Goal: Task Accomplishment & Management: Manage account settings

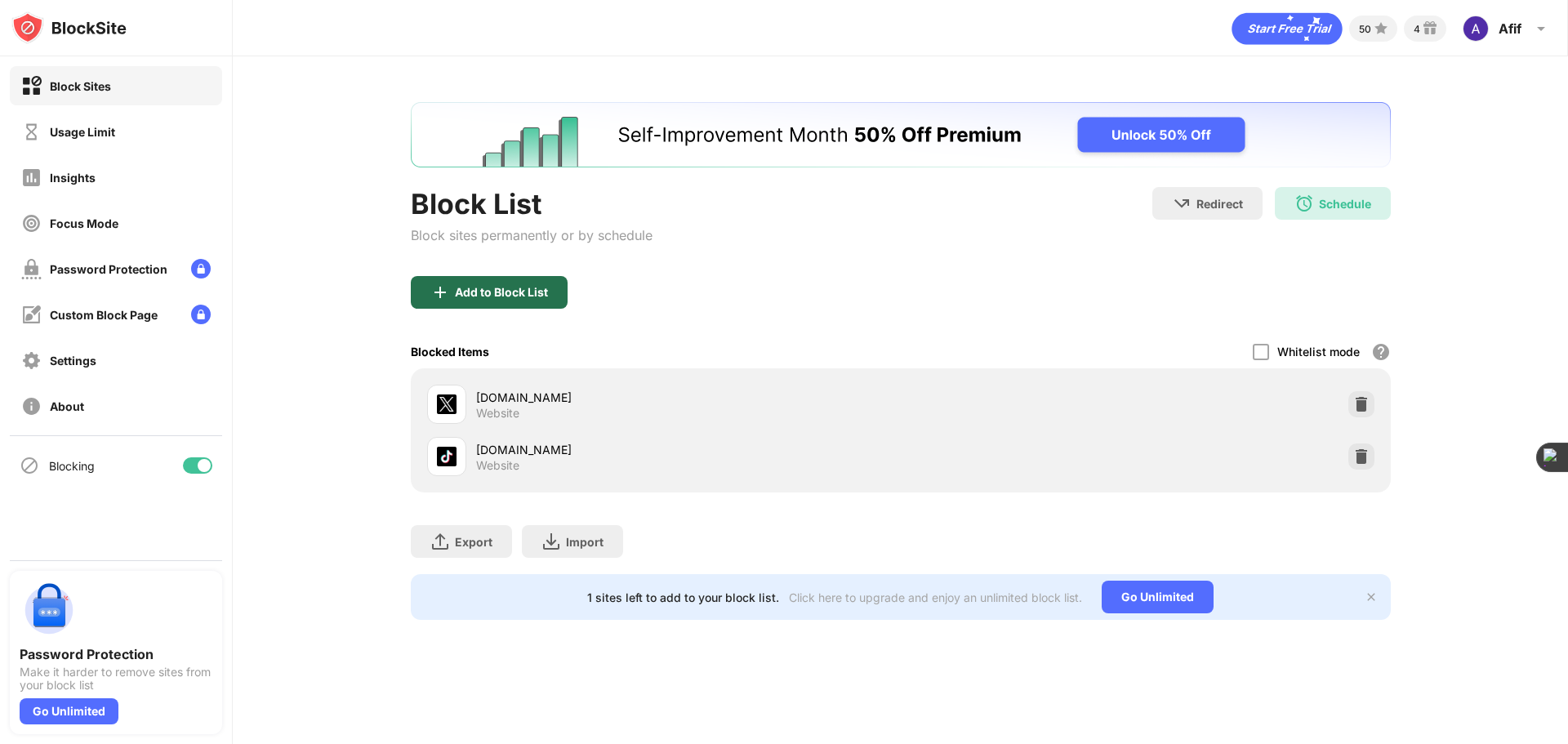
click at [492, 294] on div "Add to Block List" at bounding box center [501, 291] width 94 height 13
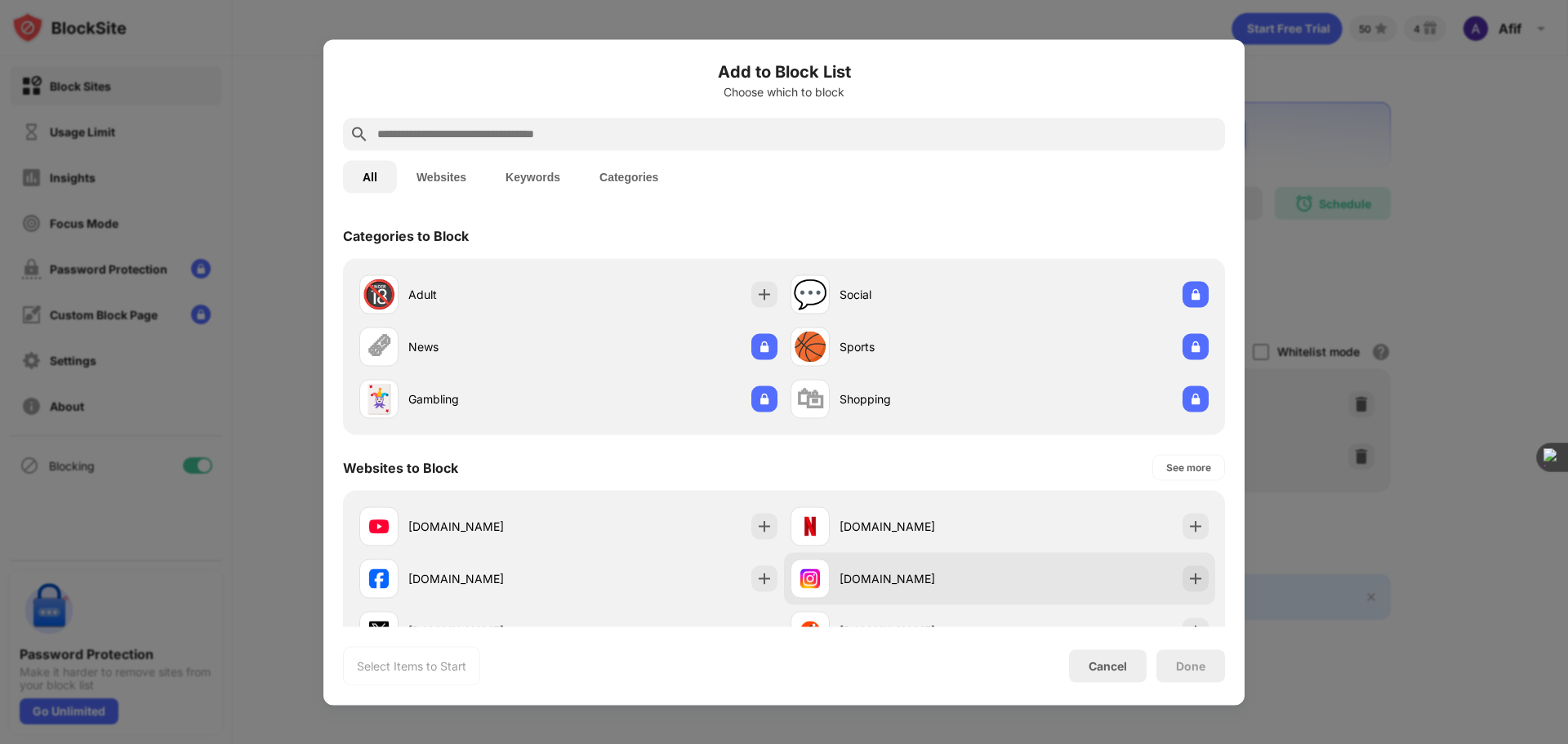
click at [909, 587] on div "[DOMAIN_NAME]" at bounding box center [919, 578] width 160 height 17
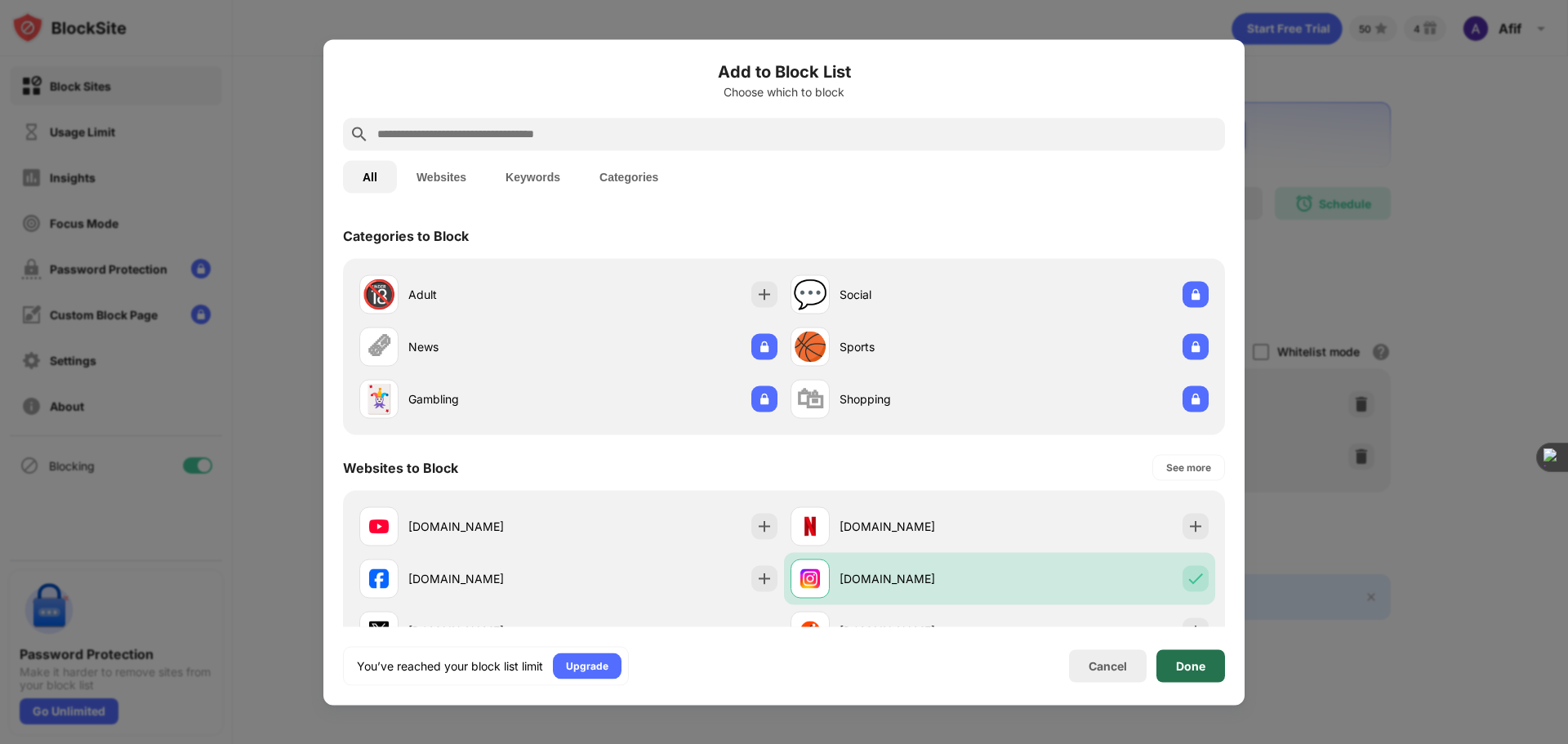
click at [1192, 674] on div "Done" at bounding box center [1191, 665] width 69 height 32
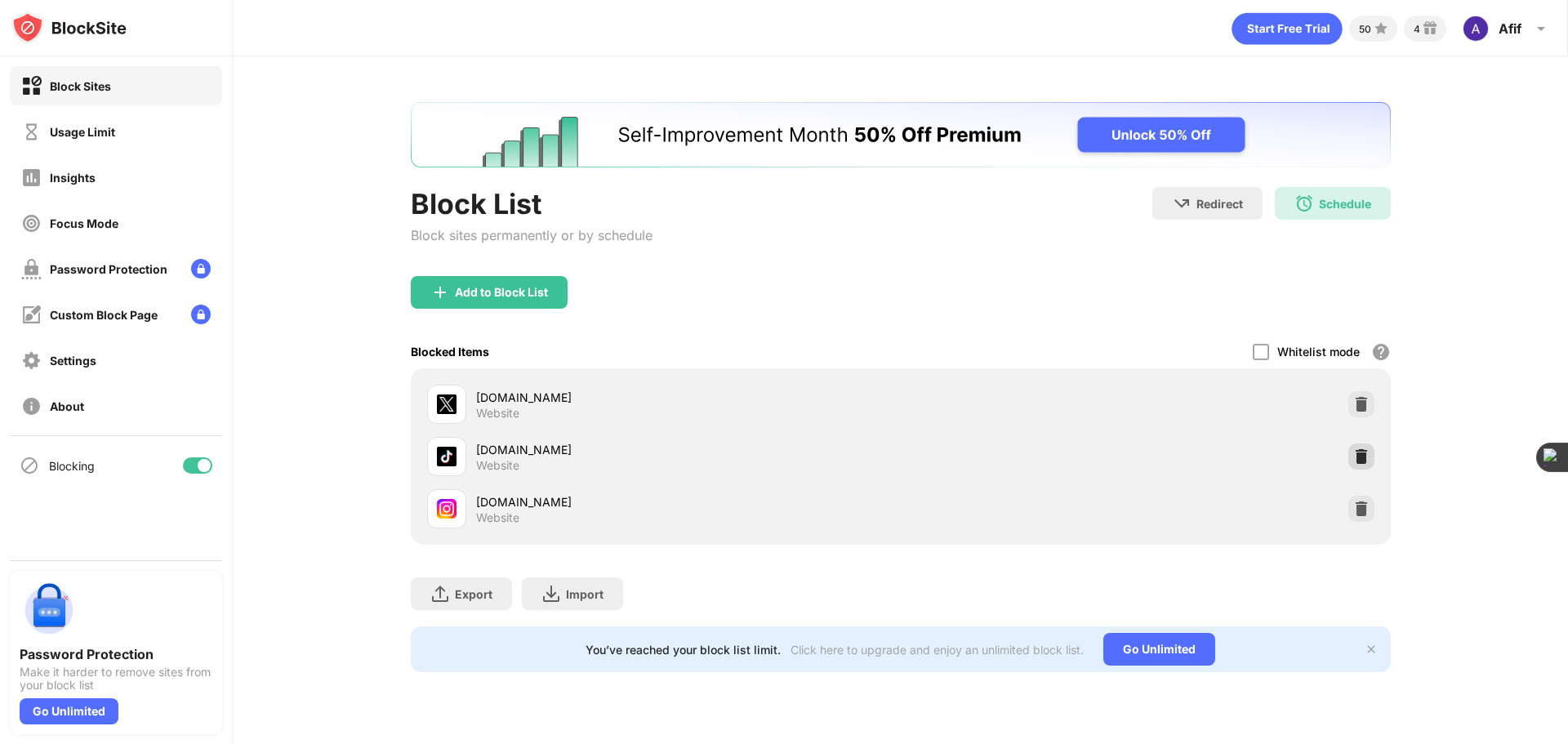
click at [1361, 460] on img at bounding box center [1361, 457] width 17 height 17
